Goal: Task Accomplishment & Management: Manage account settings

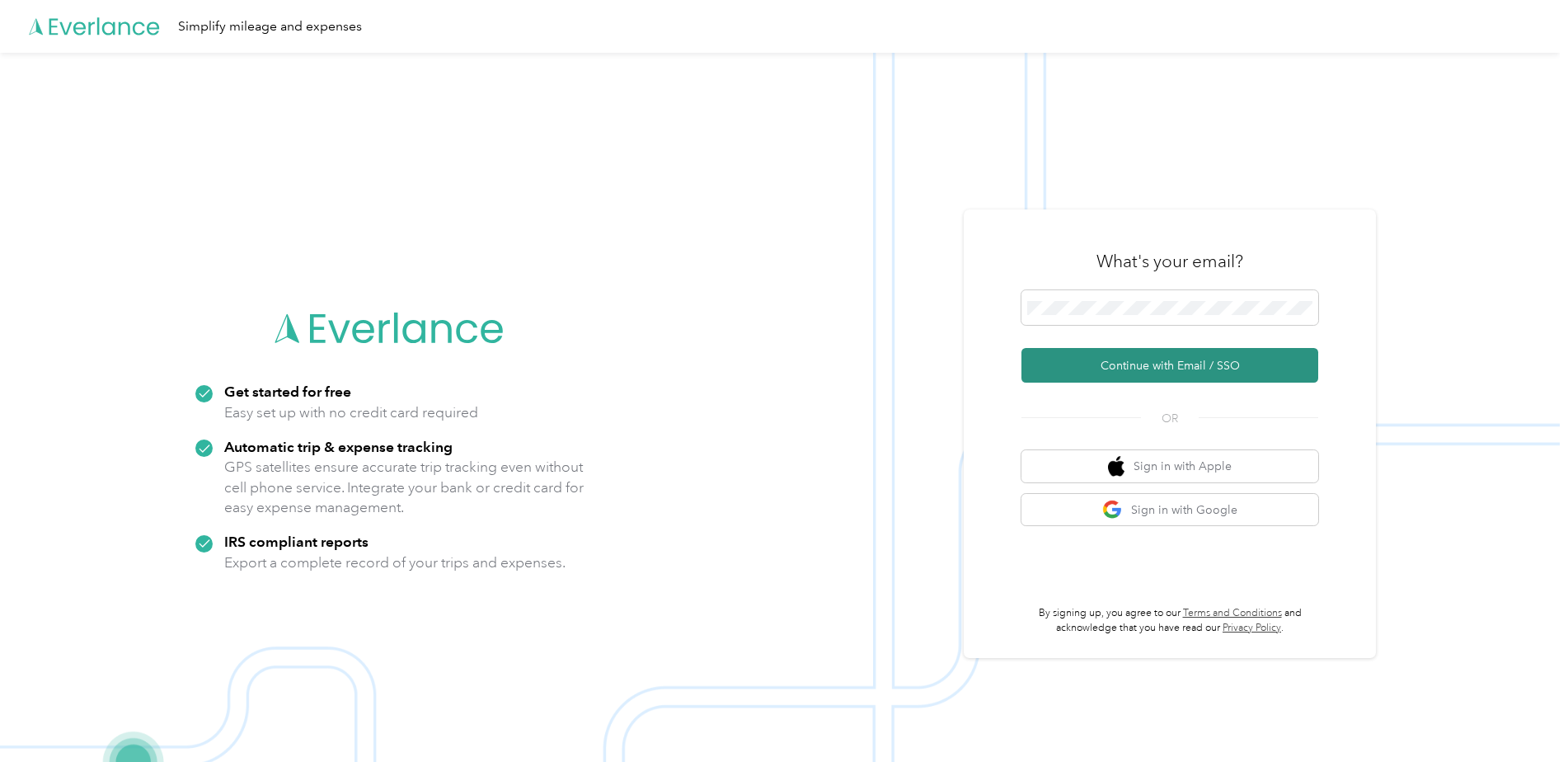
click at [1157, 379] on button "Continue with Email / SSO" at bounding box center [1169, 365] width 297 height 34
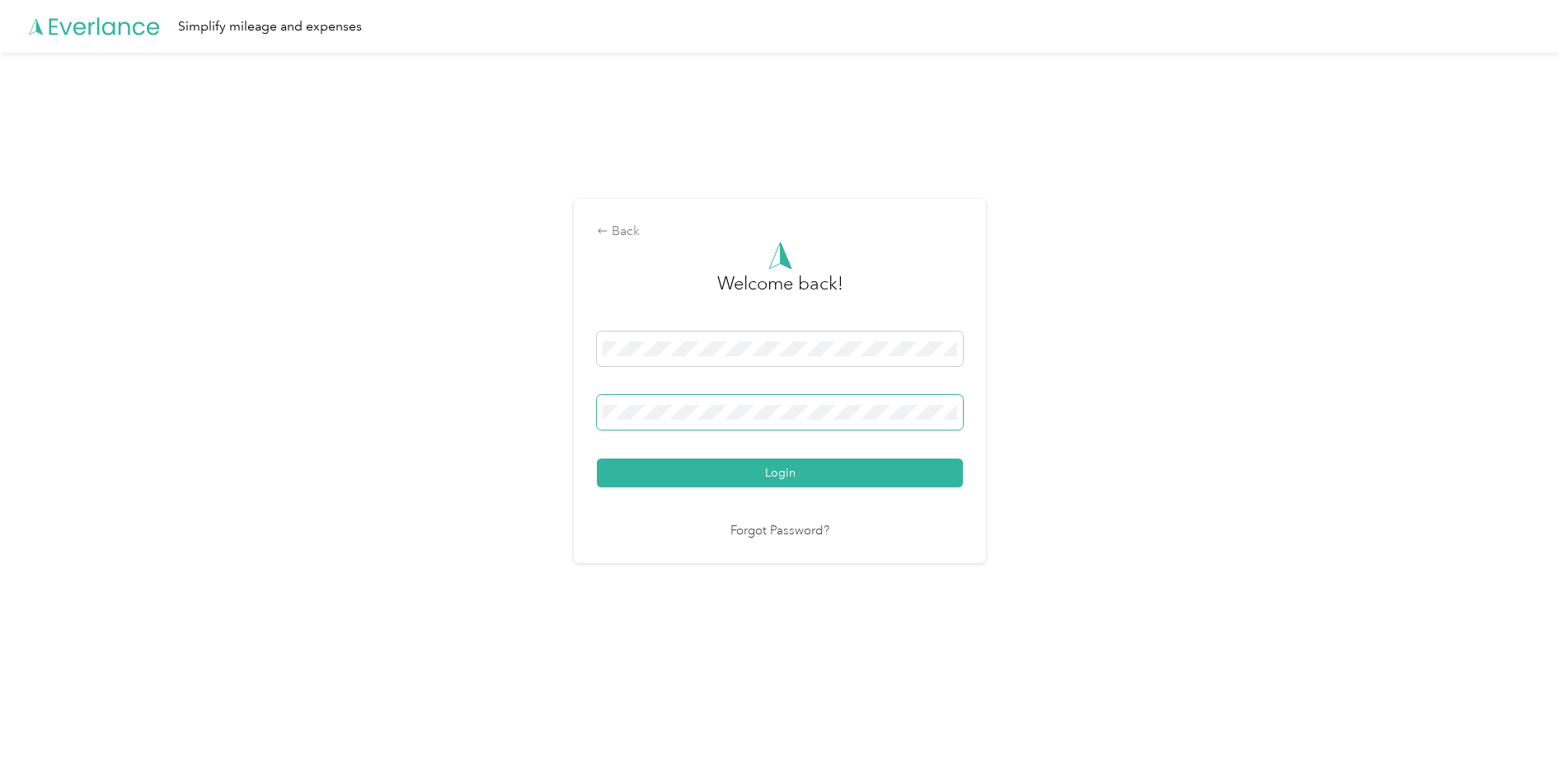
click at [728, 422] on span at bounding box center [780, 412] width 366 height 34
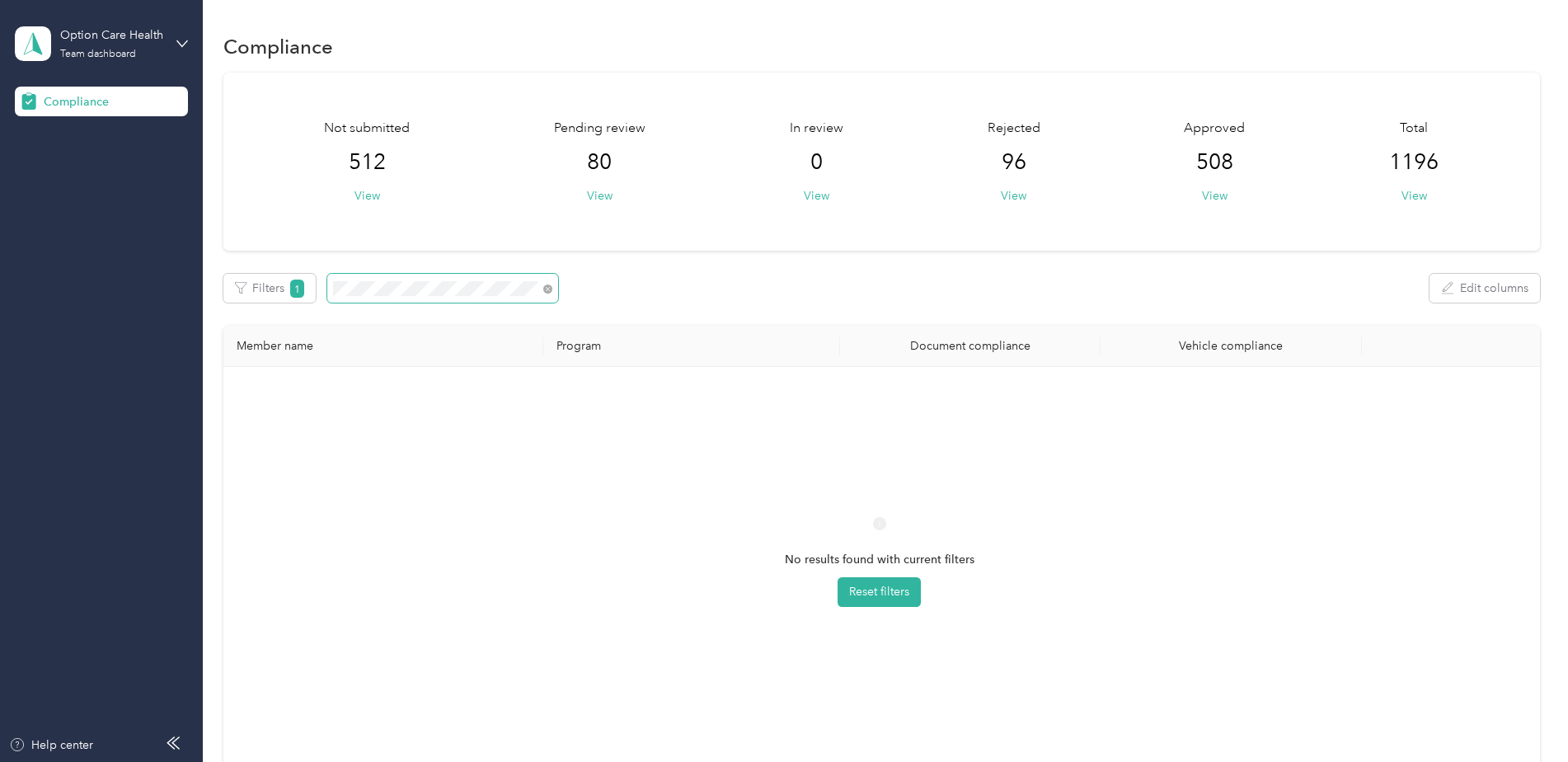
click at [688, 301] on div "Filters 1 Edit columns" at bounding box center [882, 289] width 1316 height 29
click at [328, 280] on span at bounding box center [442, 289] width 231 height 29
click at [186, 49] on icon at bounding box center [181, 43] width 11 height 11
click at [71, 184] on div "You’re signed in as [EMAIL_ADDRESS][DOMAIN_NAME] Team dashboard Log out" at bounding box center [187, 134] width 347 height 131
click at [177, 38] on icon at bounding box center [181, 43] width 11 height 11
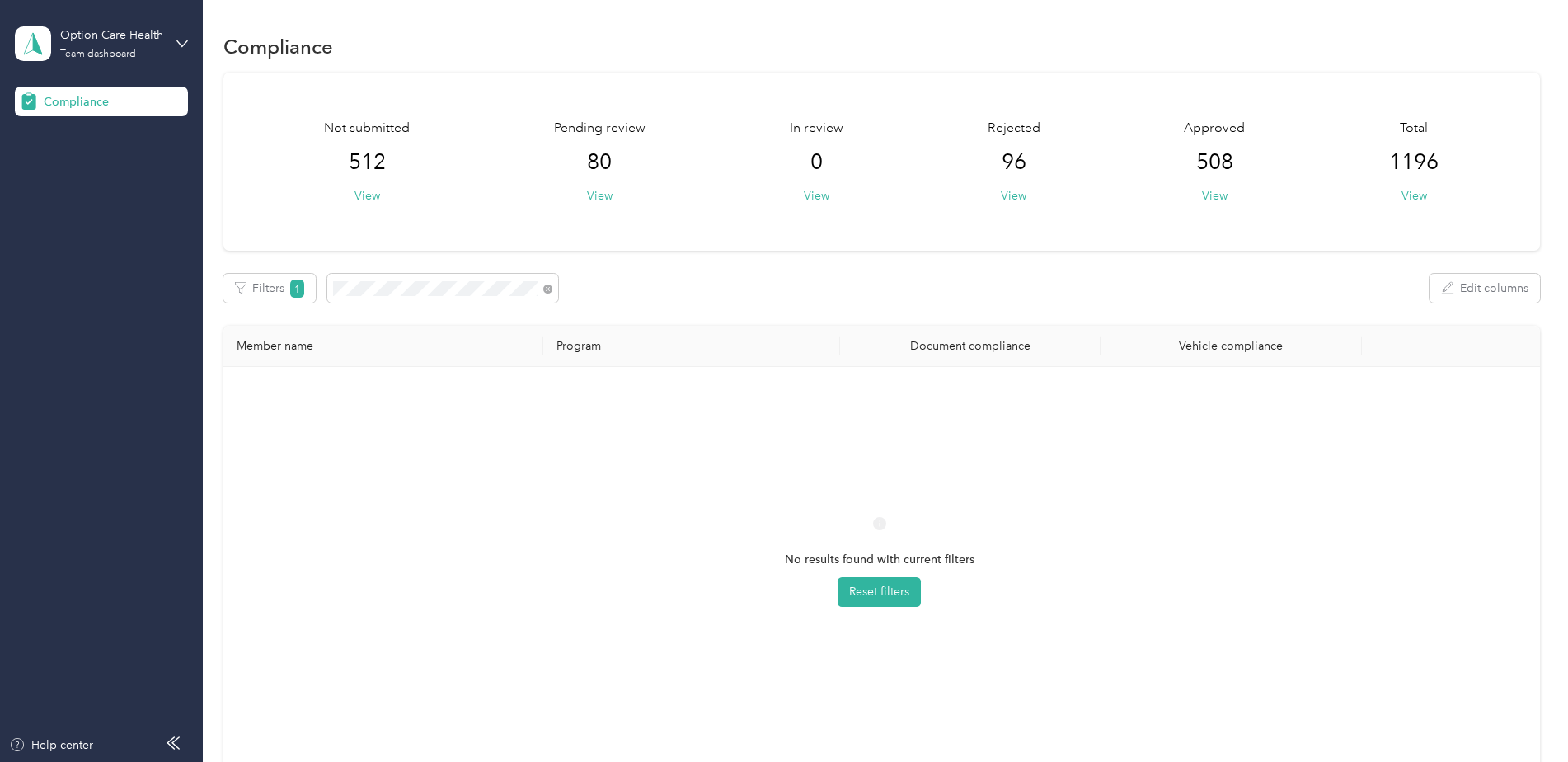
click at [88, 175] on div "Log out" at bounding box center [188, 173] width 324 height 29
